Goal: Task Accomplishment & Management: Manage account settings

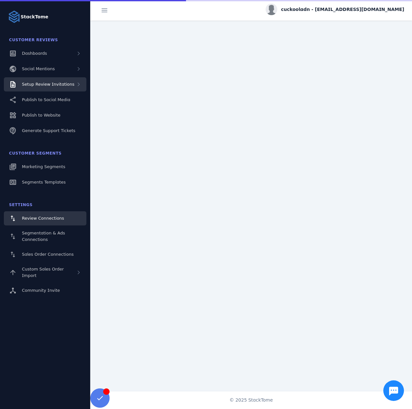
click at [49, 85] on span "Setup Review Invitations" at bounding box center [48, 84] width 53 height 5
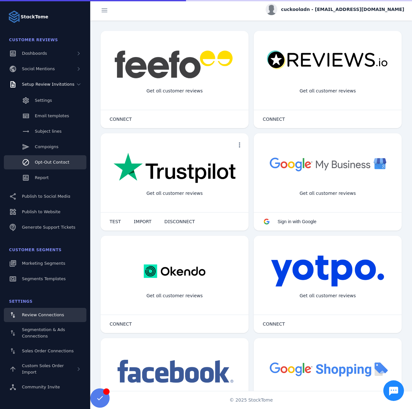
click at [51, 159] on link "Opt-Out Contact" at bounding box center [45, 162] width 82 height 14
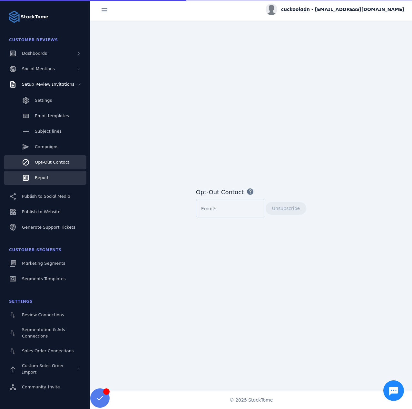
click at [48, 173] on link "Report" at bounding box center [45, 178] width 82 height 14
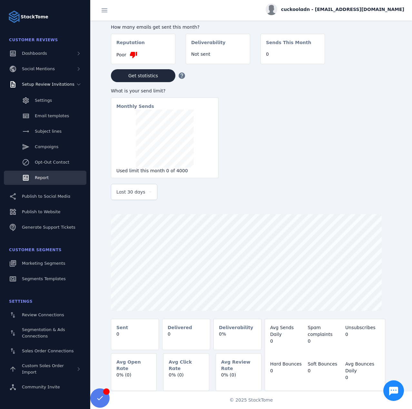
click at [378, 6] on div "cuckooladn - cs_cuckooland@stacktome.com" at bounding box center [335, 10] width 139 height 12
click at [383, 58] on span "Sign out" at bounding box center [383, 62] width 19 height 8
